Goal: Task Accomplishment & Management: Manage account settings

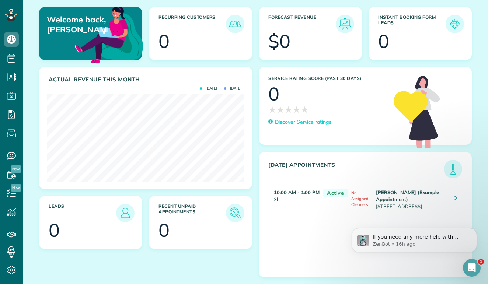
click at [420, 198] on td "Mr. Amar Ghose (Example Appointment) 673 Park Boulevard Palo Alto CA 94306" at bounding box center [411, 199] width 75 height 30
click at [454, 196] on icon at bounding box center [455, 197] width 3 height 7
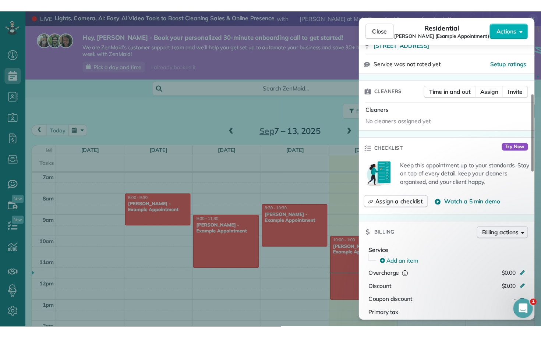
scroll to position [158, 0]
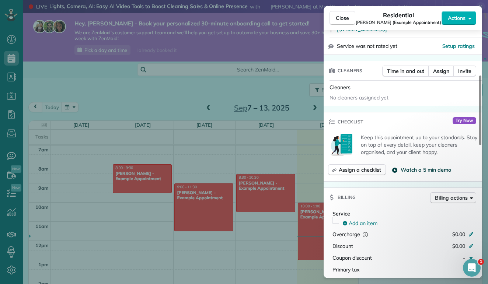
click at [422, 169] on span "Watch a 5 min demo" at bounding box center [425, 169] width 50 height 7
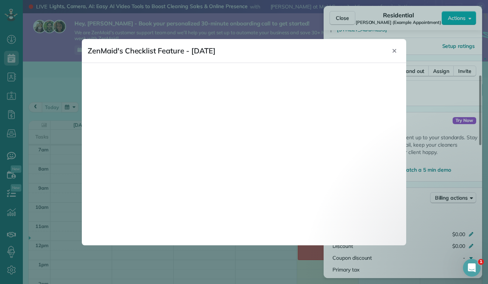
scroll to position [134, 0]
click at [394, 55] on button "Close" at bounding box center [394, 51] width 12 height 12
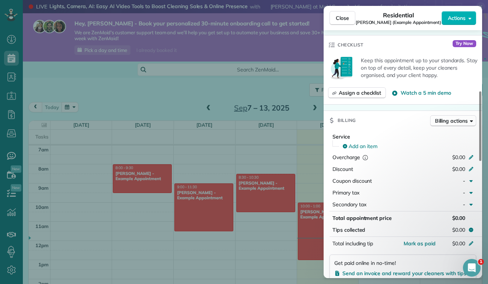
scroll to position [245, 0]
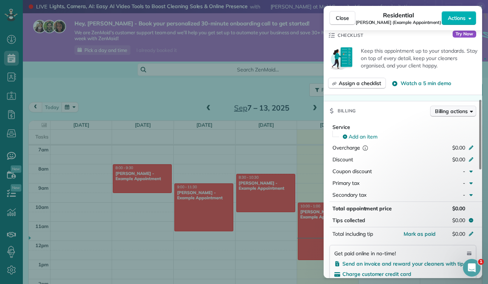
click at [458, 0] on div "Close Residential Amar Ghose (Example Appointment) Actions Status Active Amar G…" at bounding box center [244, 0] width 488 height 0
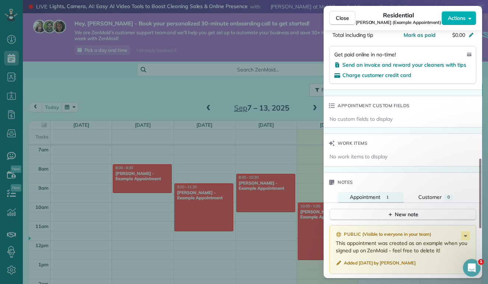
scroll to position [477, 0]
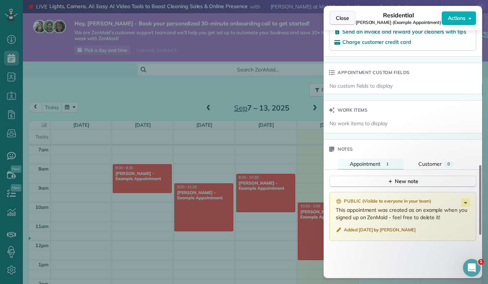
click at [342, 20] on span "Close" at bounding box center [342, 17] width 13 height 7
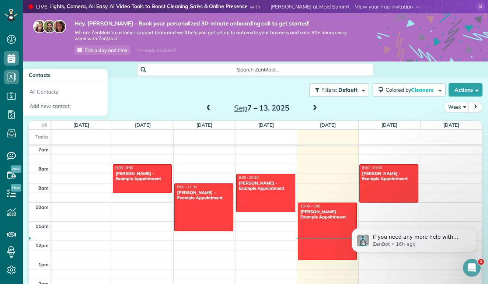
click at [12, 74] on icon at bounding box center [11, 77] width 15 height 15
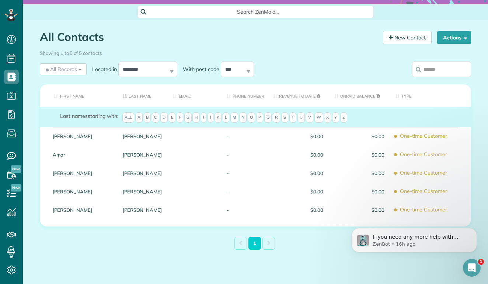
scroll to position [58, 0]
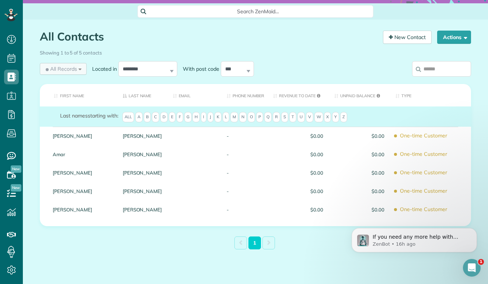
click at [79, 67] on div "All Records All Records All Customers Leads Former Customers Recurring Customer…" at bounding box center [63, 69] width 47 height 12
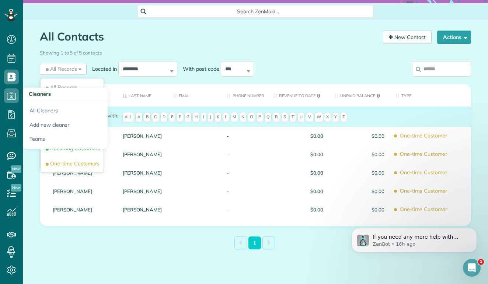
click at [14, 95] on icon at bounding box center [11, 95] width 15 height 15
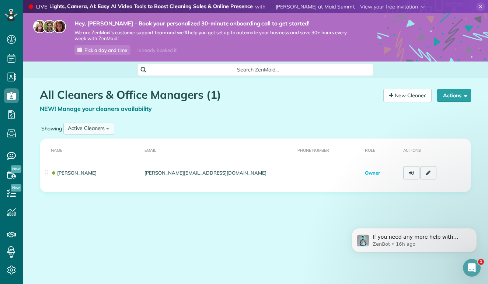
click at [106, 127] on div "Active Cleaners All Cleaners Active Cleaners Inactive Cleaners" at bounding box center [88, 129] width 51 height 12
click at [135, 129] on div "Showing Active Cleaners All Cleaners Active Cleaners Inactive Cleaners" at bounding box center [255, 128] width 431 height 15
click at [13, 117] on icon at bounding box center [11, 114] width 15 height 15
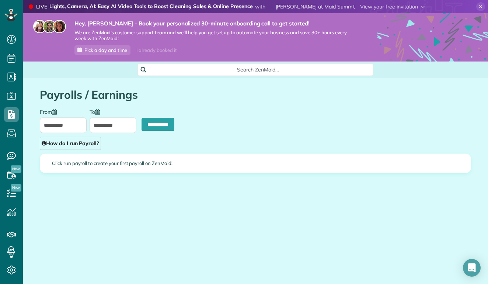
scroll to position [3, 3]
type input "**********"
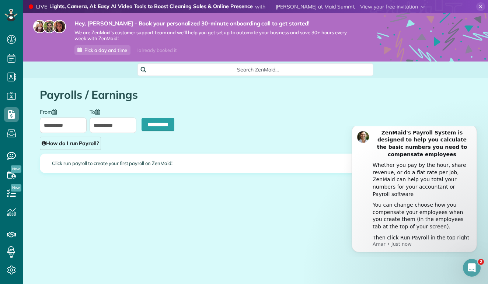
scroll to position [0, 0]
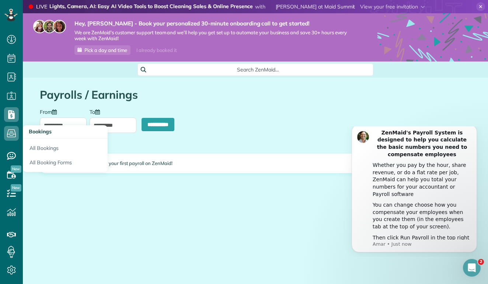
click at [15, 136] on icon at bounding box center [11, 133] width 15 height 15
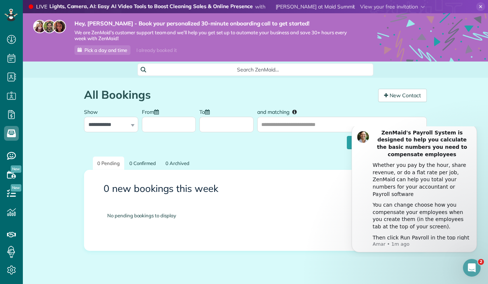
click at [327, 214] on div "No pending bookings to display" at bounding box center [255, 215] width 318 height 29
click at [12, 153] on icon at bounding box center [11, 155] width 15 height 15
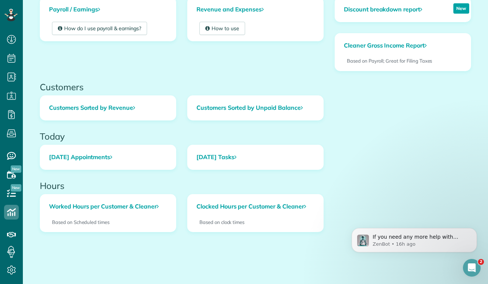
scroll to position [281, 0]
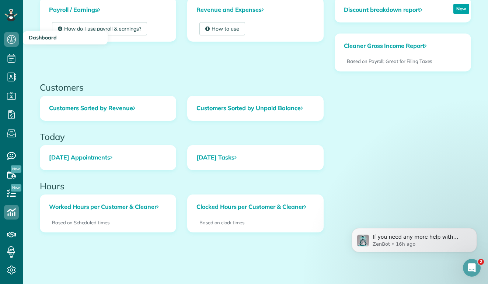
click at [14, 38] on icon at bounding box center [11, 39] width 15 height 15
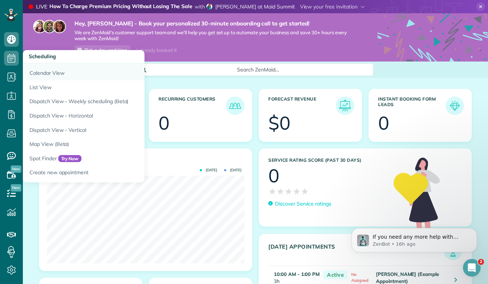
click at [55, 78] on link "Calendar View" at bounding box center [115, 71] width 184 height 17
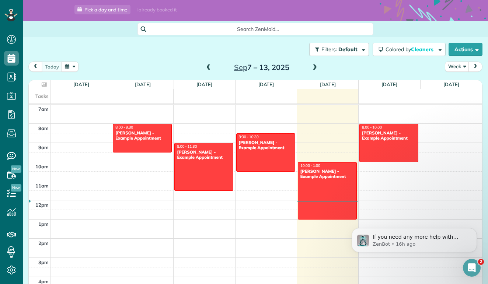
scroll to position [42, 0]
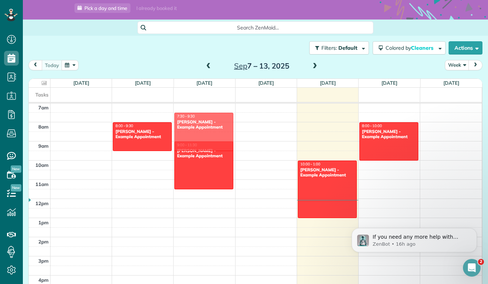
drag, startPoint x: 267, startPoint y: 144, endPoint x: 215, endPoint y: 125, distance: 55.7
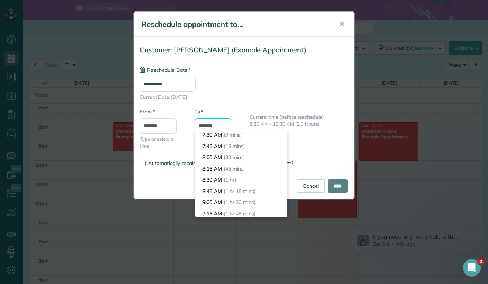
scroll to position [77, 0]
type input "**********"
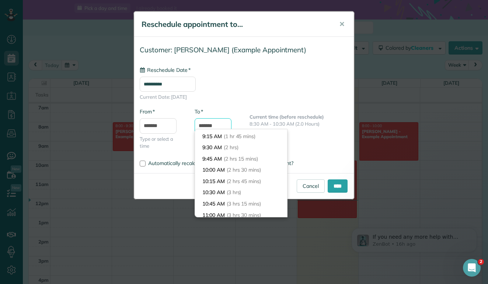
drag, startPoint x: 215, startPoint y: 125, endPoint x: 273, endPoint y: 75, distance: 77.0
click at [273, 75] on div "**********" at bounding box center [244, 99] width 220 height 115
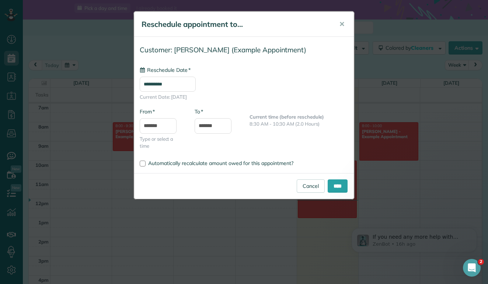
click at [273, 71] on div "**********" at bounding box center [244, 83] width 208 height 34
click at [304, 185] on link "Cancel" at bounding box center [310, 185] width 28 height 13
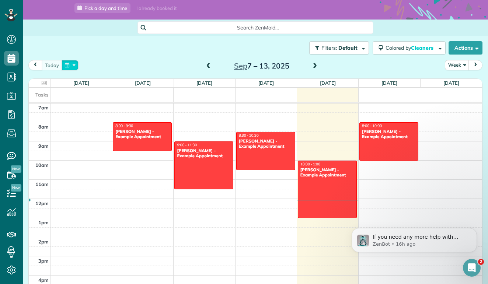
click at [70, 63] on button "button" at bounding box center [70, 65] width 17 height 10
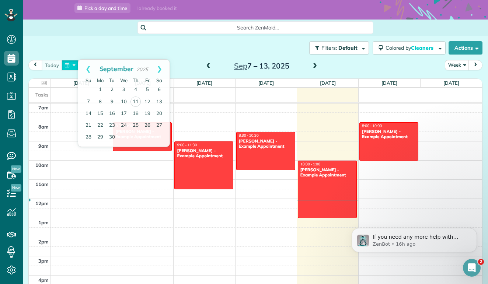
click at [70, 63] on button "button" at bounding box center [70, 65] width 17 height 10
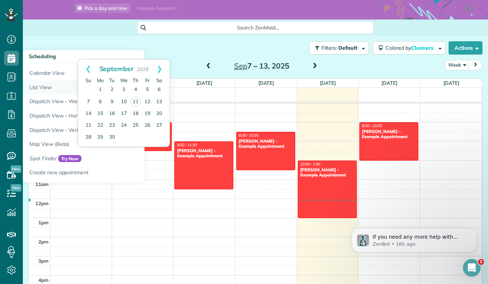
click at [41, 86] on link "List View" at bounding box center [115, 87] width 184 height 14
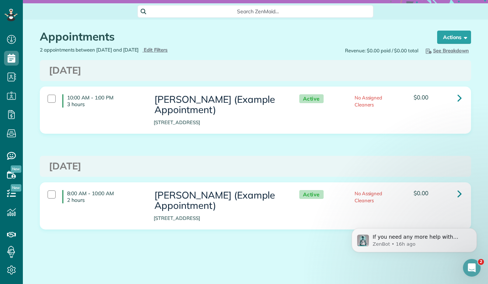
scroll to position [58, 0]
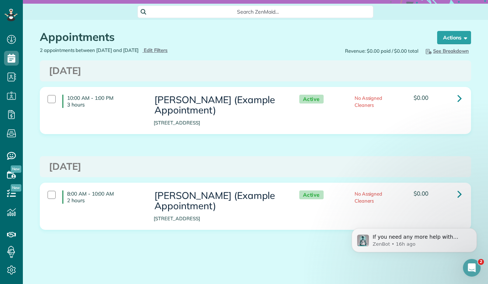
click at [401, 95] on div "Active No Assigned Cleaners $0.00" at bounding box center [378, 100] width 177 height 18
click at [332, 115] on div "10:00 AM - 1:00 PM 3 hours Mr. Amar Ghose (Example Appointment) 673 Park Boulev…" at bounding box center [254, 110] width 425 height 39
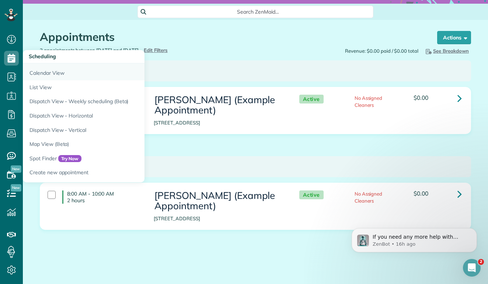
click at [60, 76] on link "Calendar View" at bounding box center [115, 71] width 184 height 17
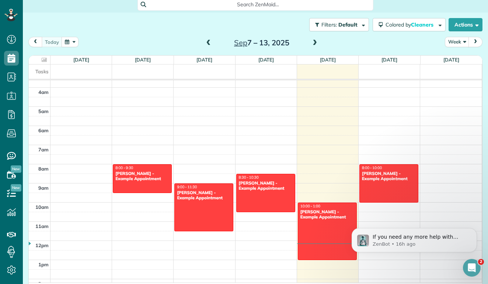
scroll to position [68, 0]
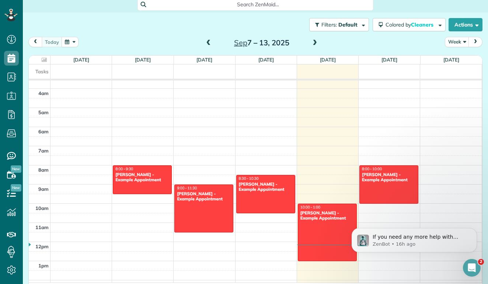
click at [207, 43] on span at bounding box center [208, 43] width 8 height 7
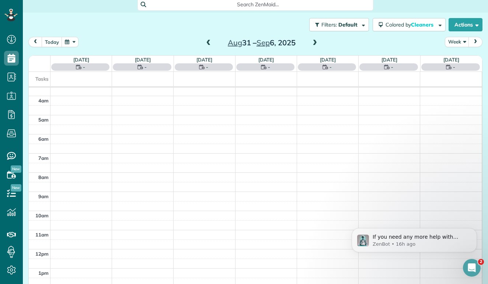
scroll to position [134, 0]
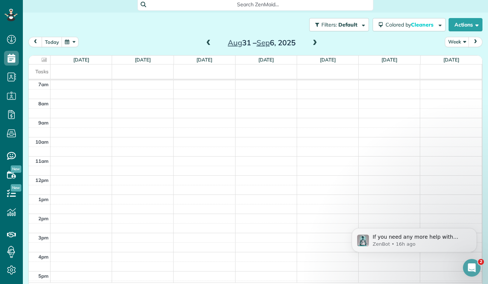
click at [207, 43] on span at bounding box center [208, 43] width 8 height 7
click at [315, 42] on span at bounding box center [314, 43] width 8 height 7
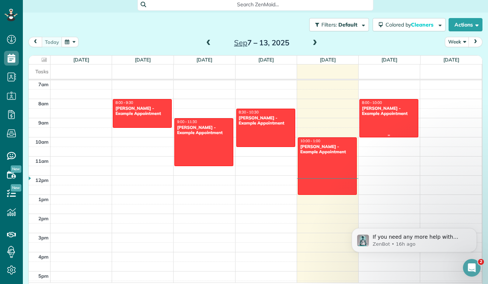
click at [386, 108] on div "Chris Schwab - Example Appointment" at bounding box center [388, 111] width 55 height 11
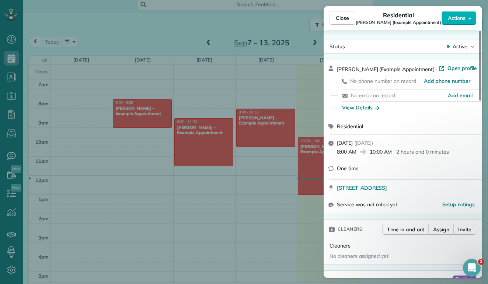
click at [456, 25] on div "Close Residential Chris Schwab (Example Appointment) Actions" at bounding box center [402, 18] width 158 height 24
click at [457, 20] on span "Actions" at bounding box center [457, 17] width 18 height 7
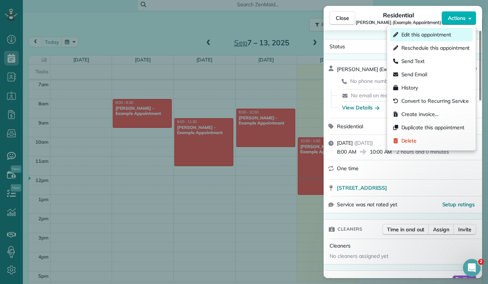
click at [400, 36] on div "Edit this appointment" at bounding box center [422, 34] width 58 height 7
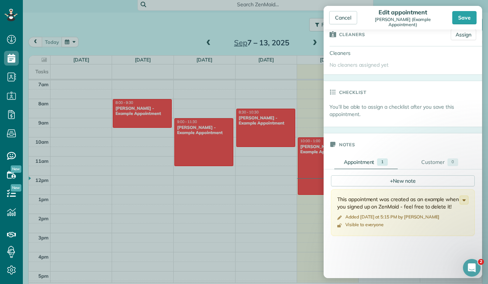
scroll to position [147, 0]
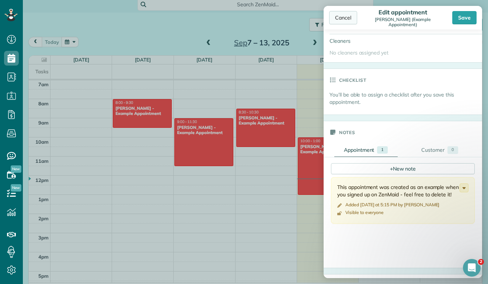
click at [347, 18] on div "Cancel" at bounding box center [343, 17] width 28 height 13
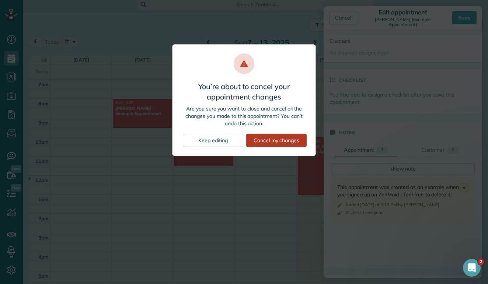
click at [261, 143] on div "Cancel my changes" at bounding box center [276, 140] width 60 height 13
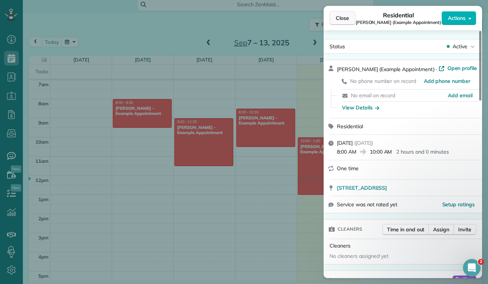
click at [352, 21] on button "Close" at bounding box center [342, 18] width 26 height 14
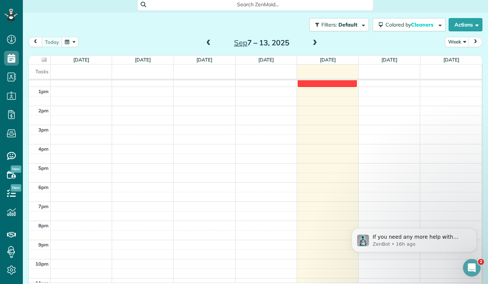
scroll to position [242, 0]
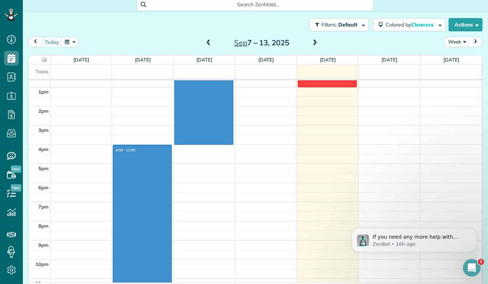
drag, startPoint x: 157, startPoint y: 145, endPoint x: 182, endPoint y: 140, distance: 25.9
click at [182, 140] on div "12am 1am 2am 3am 4am 5am 6am 7am 8am 9am 10am 11am 12pm 1pm 2pm 3pm 4pm 5pm 6pm…" at bounding box center [255, 67] width 453 height 459
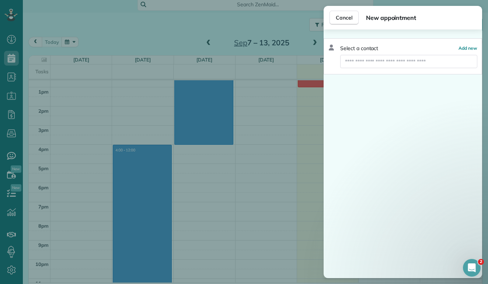
click at [182, 140] on div "Cancel New appointment Select a contact Add new" at bounding box center [244, 142] width 488 height 284
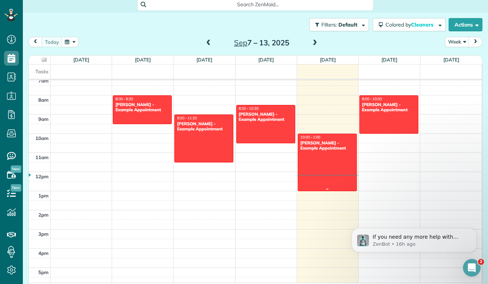
scroll to position [138, 0]
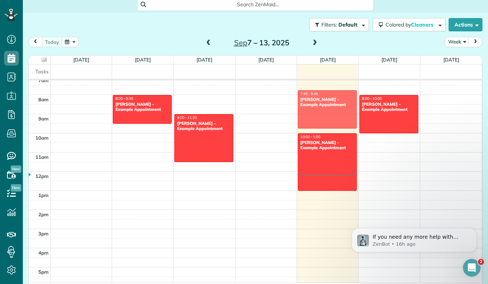
drag, startPoint x: 273, startPoint y: 134, endPoint x: 322, endPoint y: 118, distance: 51.2
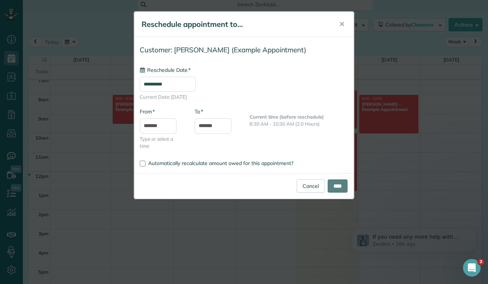
drag, startPoint x: 322, startPoint y: 118, endPoint x: 330, endPoint y: 123, distance: 9.6
click at [330, 120] on div "Current time (before reschedule) 8:30 AM - 10:30 AM (2.0 Hours)" at bounding box center [299, 120] width 110 height 21
type input "**********"
click at [336, 187] on input "****" at bounding box center [337, 185] width 20 height 13
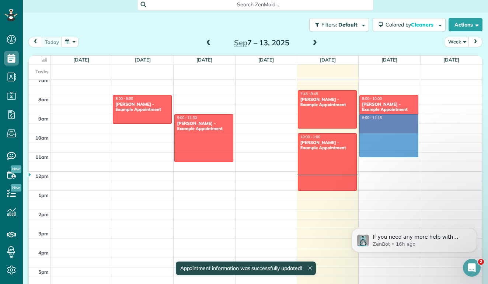
drag, startPoint x: 381, startPoint y: 114, endPoint x: 364, endPoint y: 154, distance: 43.5
click at [364, 154] on tbody "12am 1am 2am 3am 4am 5am 6am 7am 8am 9am 10am 11am 12pm 1pm 2pm 3pm 4pm 5pm 6pm…" at bounding box center [255, 171] width 453 height 459
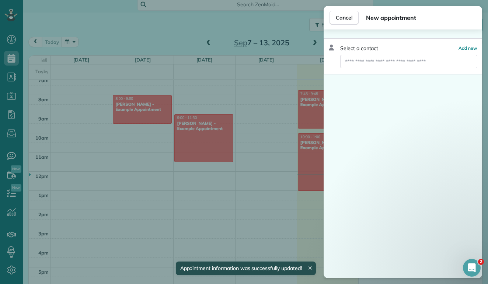
click at [364, 154] on div "Select a contact Add new" at bounding box center [402, 153] width 158 height 249
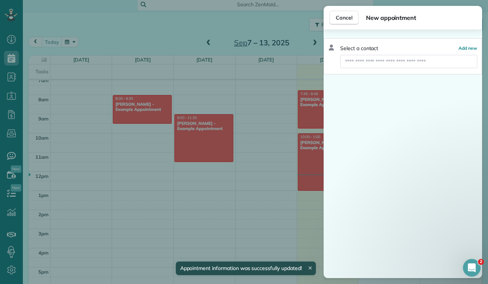
scroll to position [138, 0]
click at [350, 8] on div "Cancel New appointment" at bounding box center [402, 18] width 158 height 24
click at [350, 10] on div "Cancel New appointment" at bounding box center [402, 18] width 158 height 24
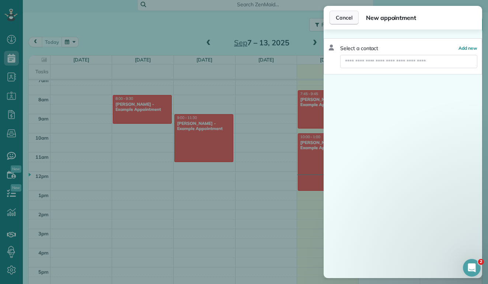
drag, startPoint x: 350, startPoint y: 10, endPoint x: 348, endPoint y: 16, distance: 6.0
click at [348, 16] on div "Cancel New appointment" at bounding box center [402, 18] width 158 height 24
click at [331, 13] on button "Cancel" at bounding box center [343, 18] width 29 height 14
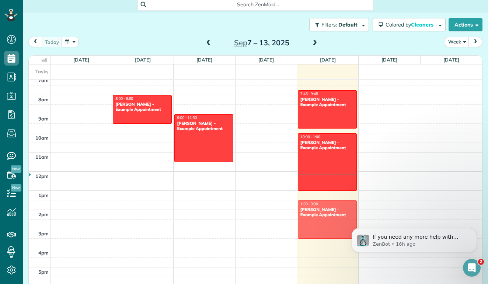
drag, startPoint x: 407, startPoint y: 120, endPoint x: 341, endPoint y: 228, distance: 126.0
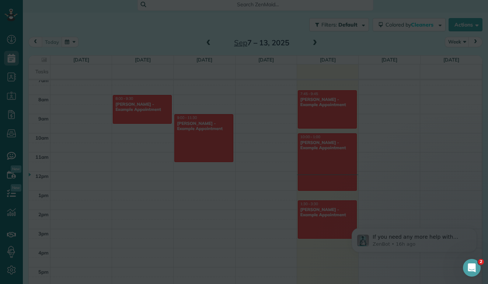
scroll to position [138, 0]
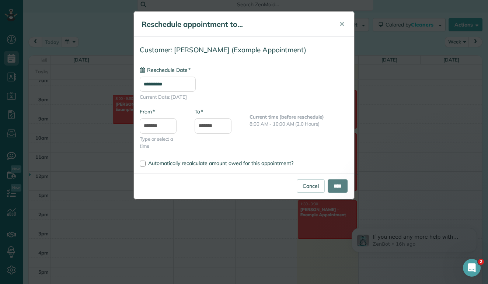
type input "**********"
click at [340, 184] on input "****" at bounding box center [337, 185] width 20 height 13
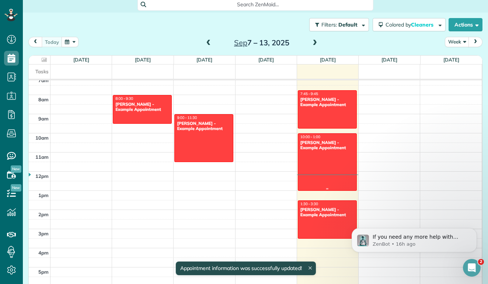
click at [356, 185] on link "10:00 - 1:00 Amar Ghose - Example Appointment 673 Park Boulevard Palo Alto, CA …" at bounding box center [327, 161] width 59 height 57
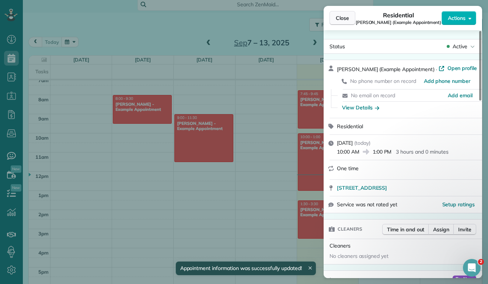
click at [343, 22] on button "Close" at bounding box center [342, 18] width 26 height 14
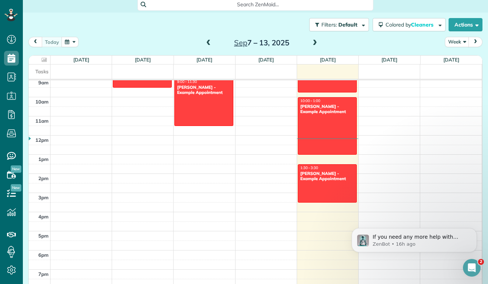
scroll to position [174, 0]
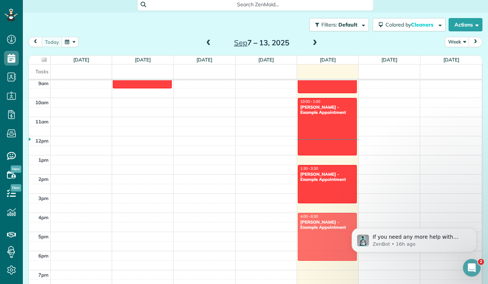
drag, startPoint x: 216, startPoint y: 109, endPoint x: 337, endPoint y: 243, distance: 180.7
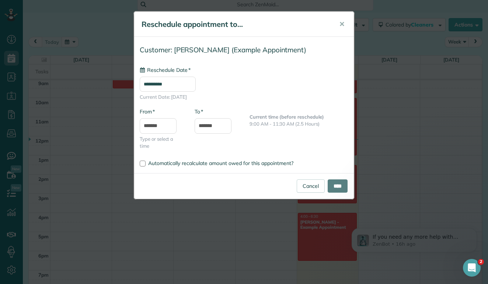
type input "**********"
click at [337, 182] on input "****" at bounding box center [337, 185] width 20 height 13
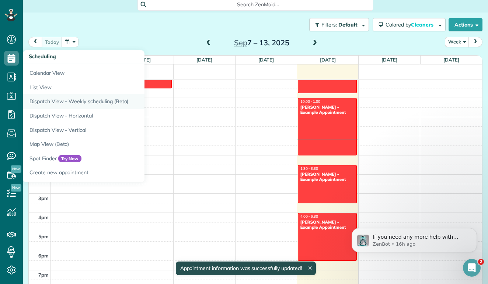
click at [39, 99] on link "Dispatch View - Weekly scheduling (Beta)" at bounding box center [115, 101] width 184 height 14
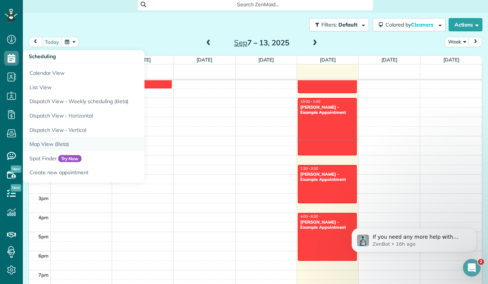
click at [66, 143] on link "Map View (Beta)" at bounding box center [115, 144] width 184 height 14
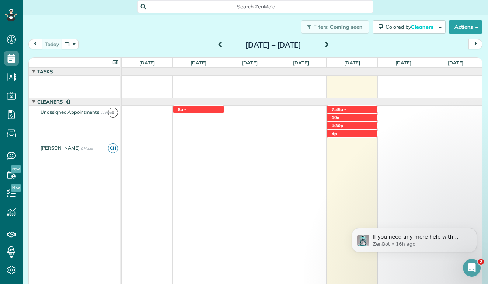
scroll to position [65, 0]
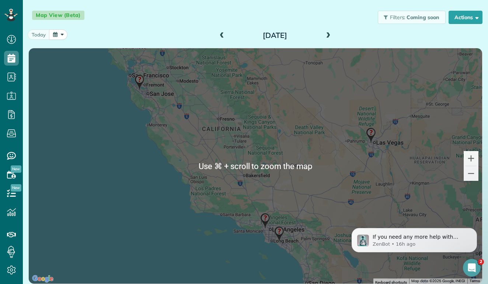
scroll to position [83, 0]
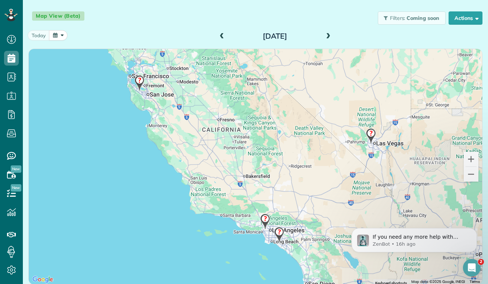
click at [373, 134] on img at bounding box center [371, 136] width 10 height 16
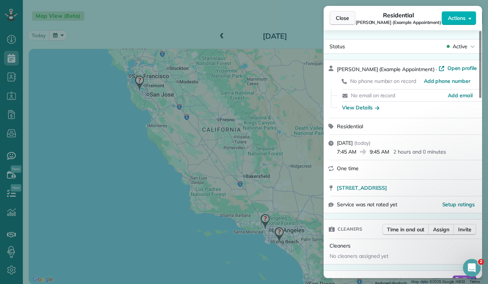
click at [347, 15] on span "Close" at bounding box center [342, 17] width 13 height 7
